Goal: Task Accomplishment & Management: Manage account settings

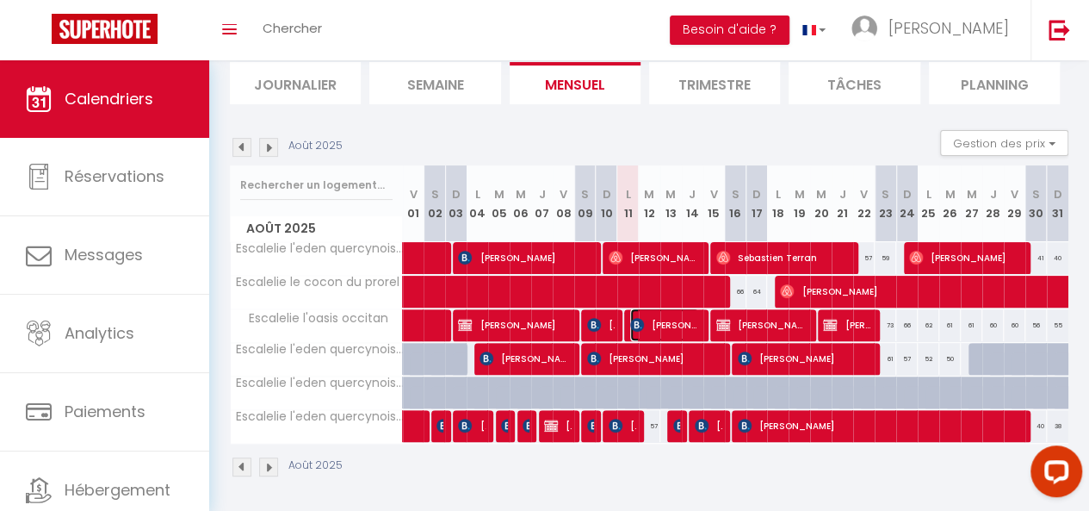
click at [686, 319] on span "[PERSON_NAME]" at bounding box center [664, 324] width 69 height 33
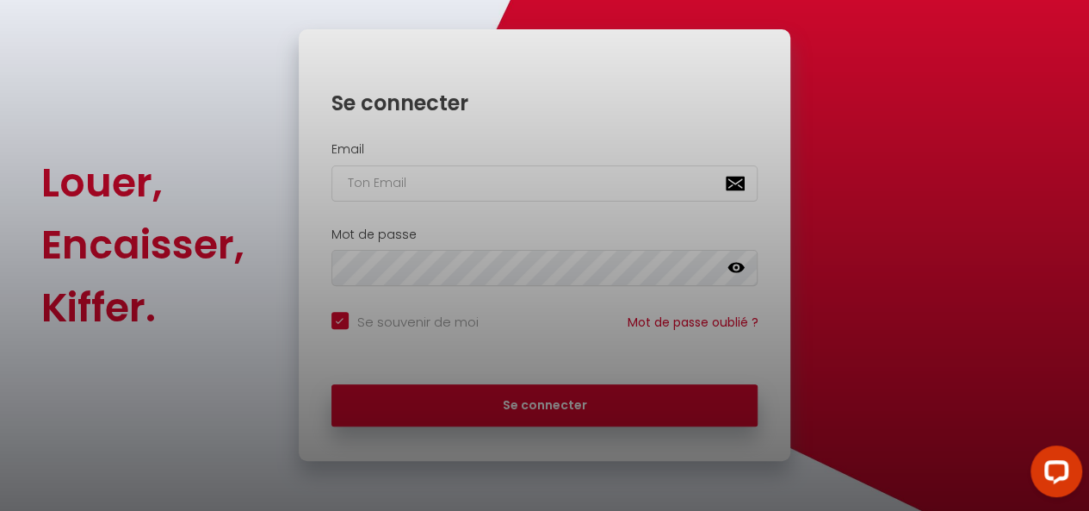
checkbox input "true"
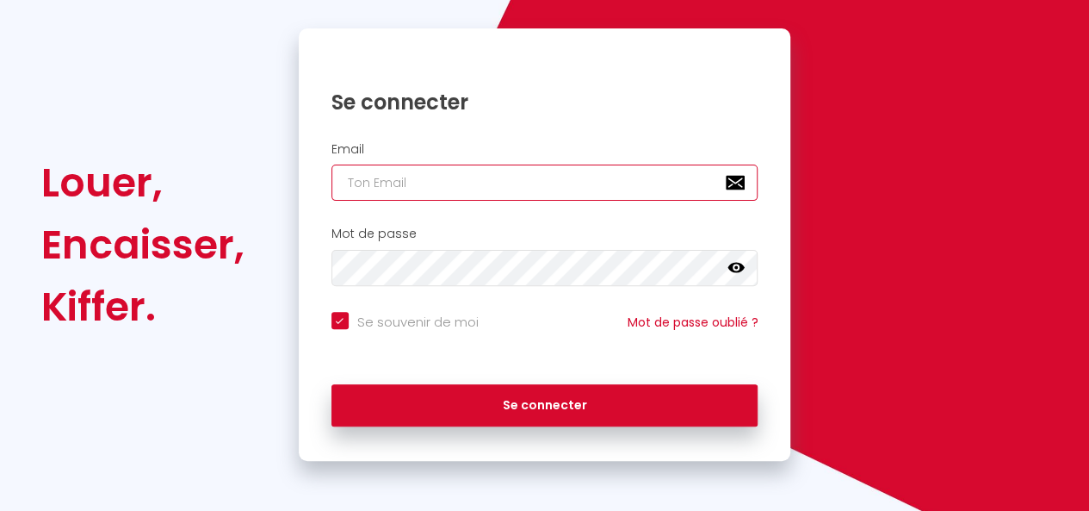
click at [546, 193] on input "email" at bounding box center [545, 182] width 427 height 36
type input "[EMAIL_ADDRESS][PERSON_NAME][DOMAIN_NAME]"
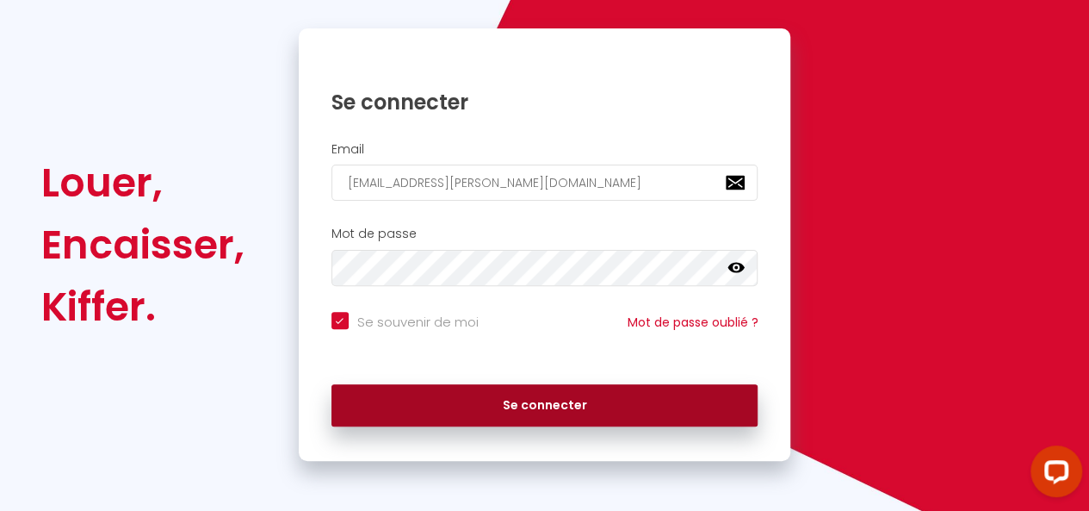
click at [549, 417] on button "Se connecter" at bounding box center [545, 405] width 427 height 43
checkbox input "true"
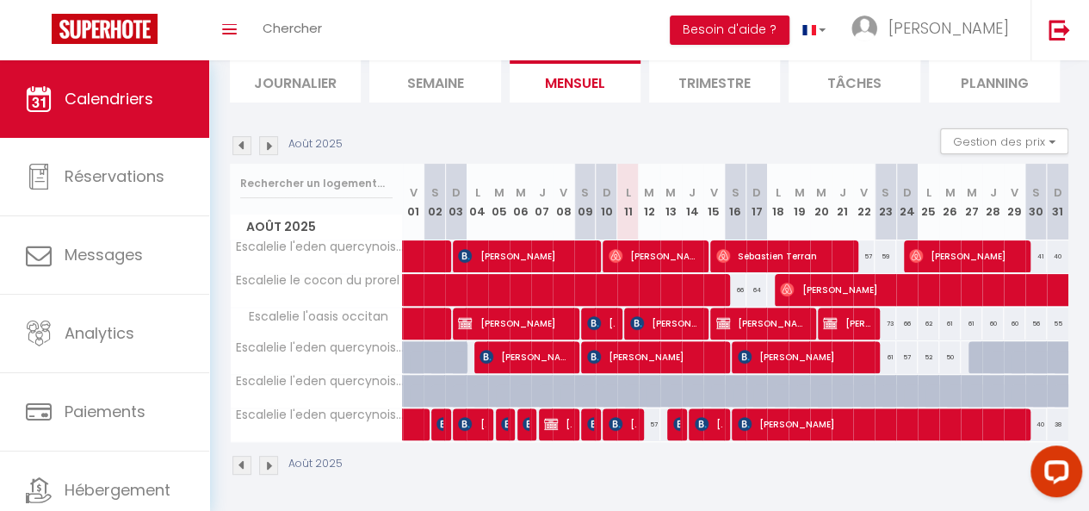
scroll to position [121, 0]
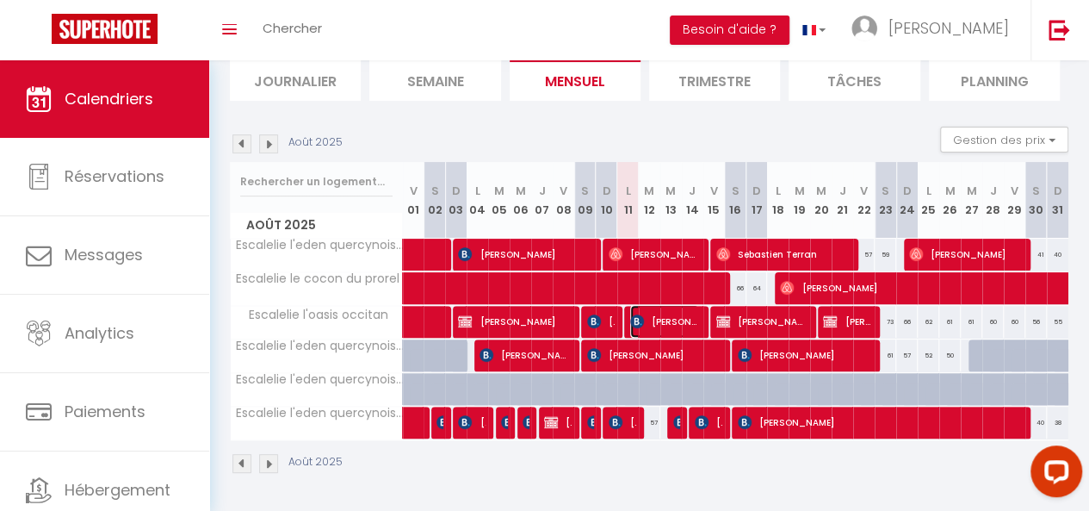
click at [668, 307] on span "[PERSON_NAME]" at bounding box center [664, 321] width 69 height 33
select select "OK"
select select "KO"
select select "0"
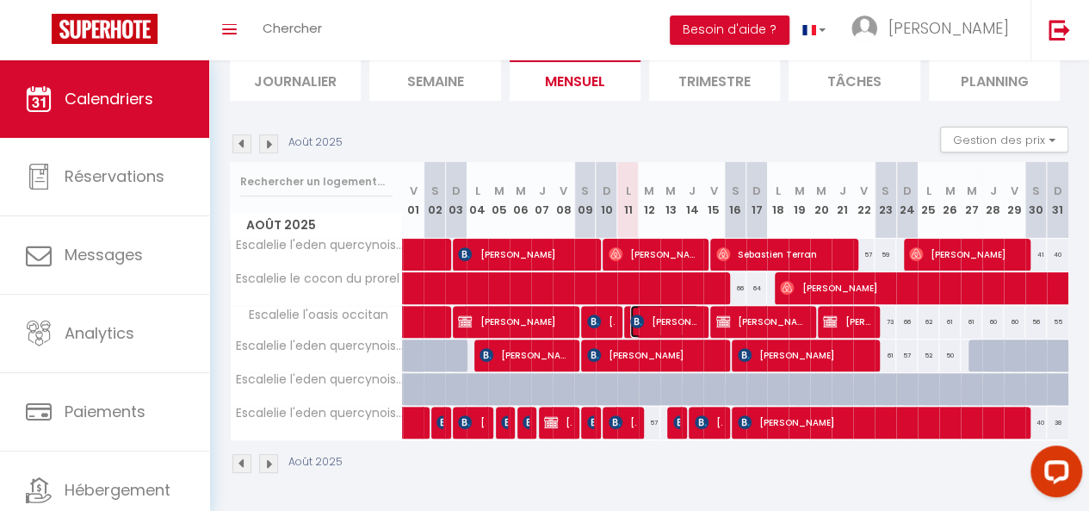
select select "1"
select select
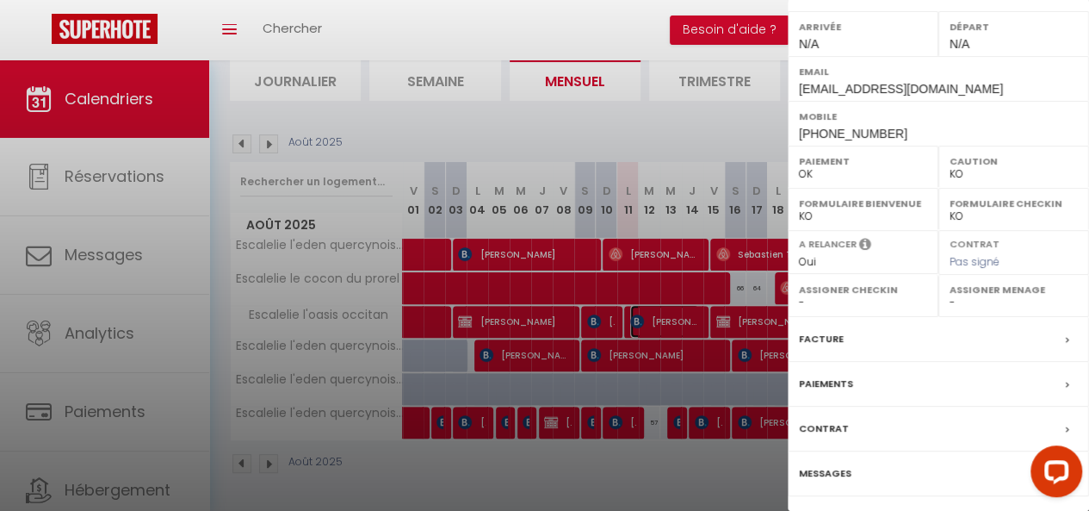
scroll to position [288, 0]
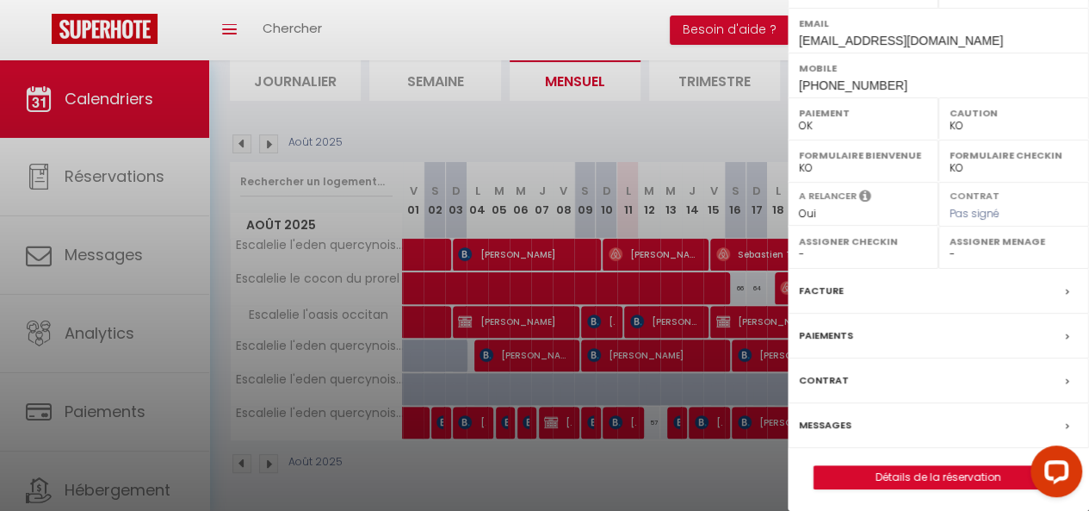
click at [836, 421] on label "Messages" at bounding box center [825, 425] width 53 height 18
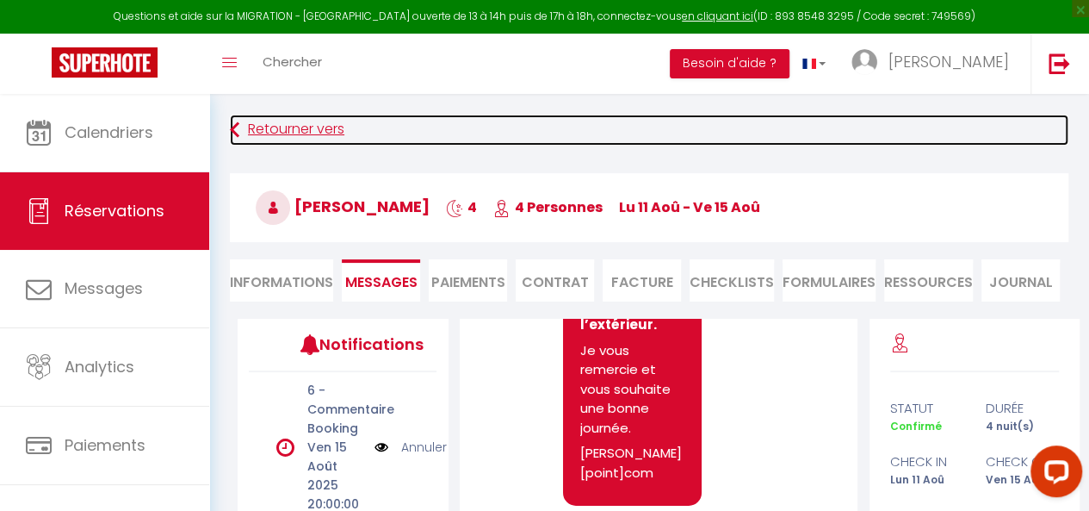
click at [303, 130] on link "Retourner vers" at bounding box center [649, 130] width 839 height 31
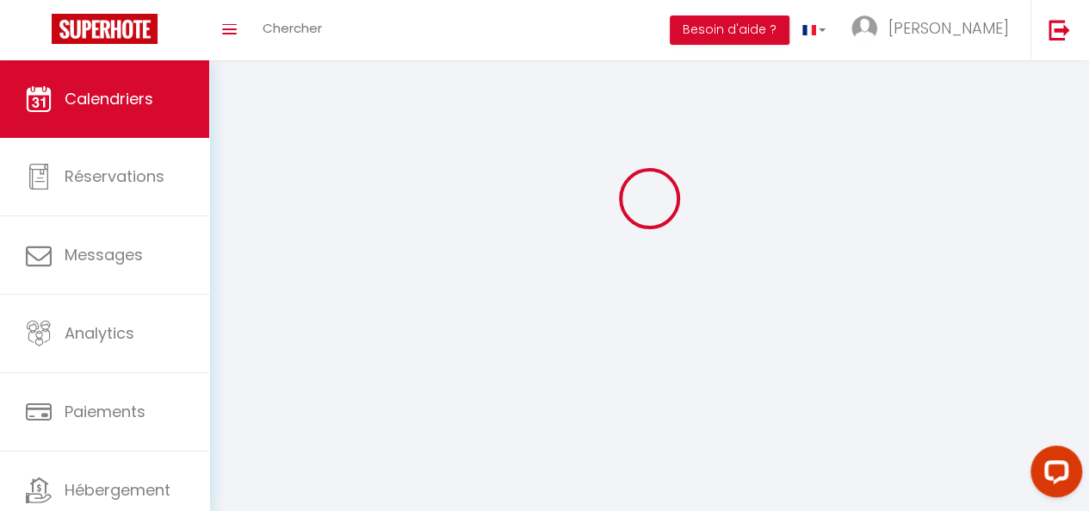
scroll to position [94, 0]
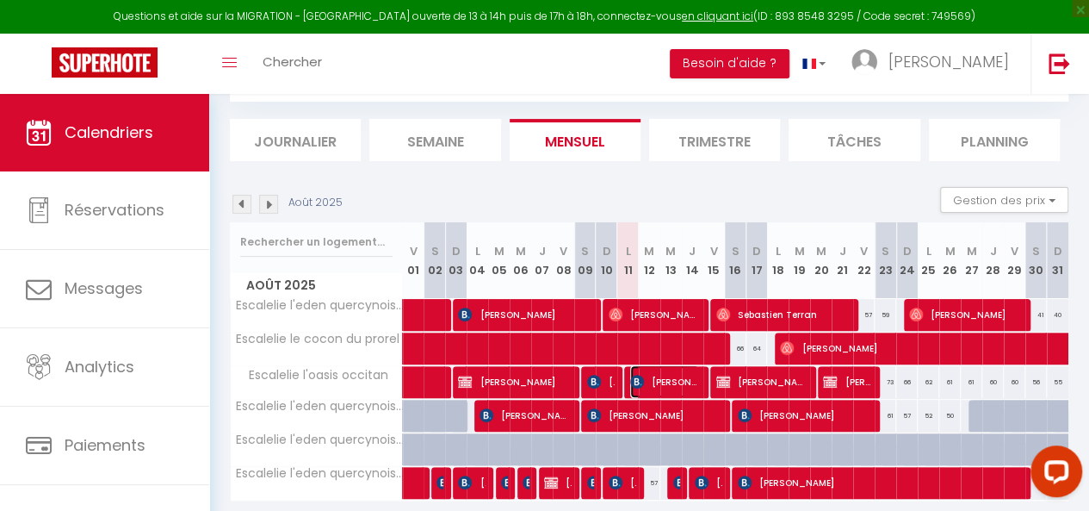
click at [651, 383] on span "[PERSON_NAME]" at bounding box center [664, 381] width 69 height 33
select select "OK"
select select "KO"
select select "0"
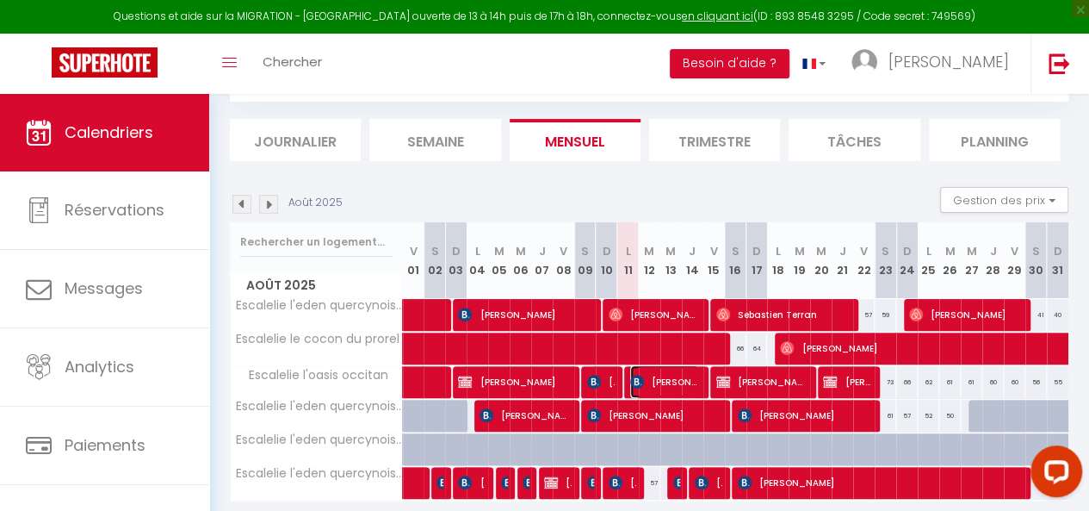
select select "1"
select select
